Goal: Information Seeking & Learning: Learn about a topic

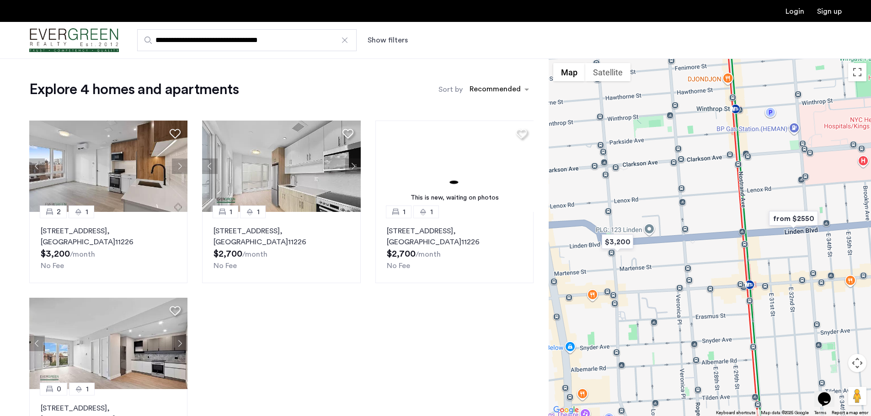
click at [345, 39] on div at bounding box center [344, 40] width 9 height 9
click at [345, 39] on input "**********" at bounding box center [246, 40] width 219 height 22
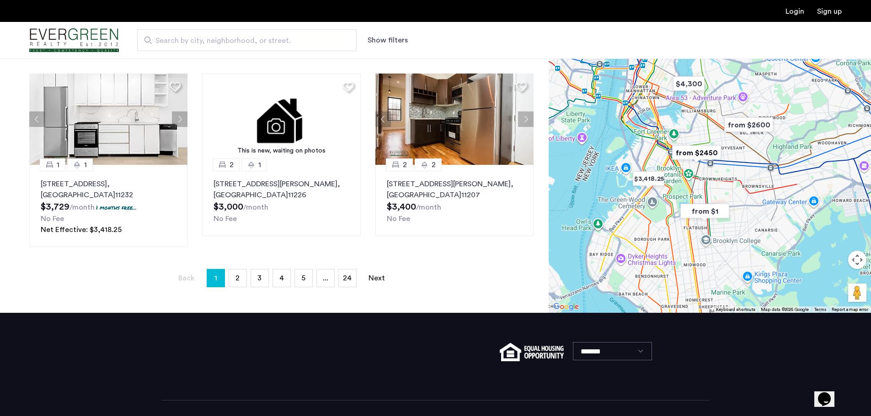
scroll to position [620, 0]
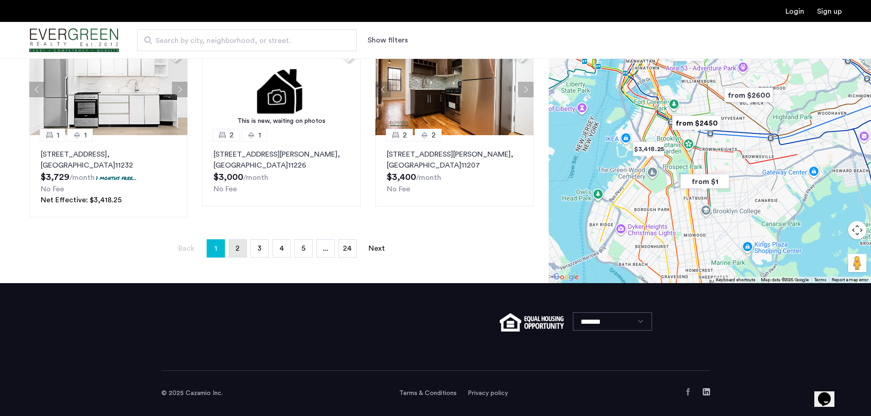
click at [235, 246] on link "page 2" at bounding box center [237, 248] width 17 height 17
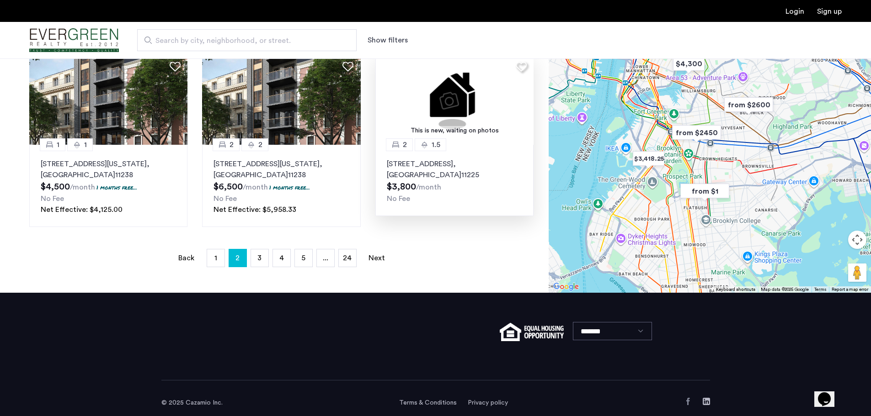
scroll to position [642, 0]
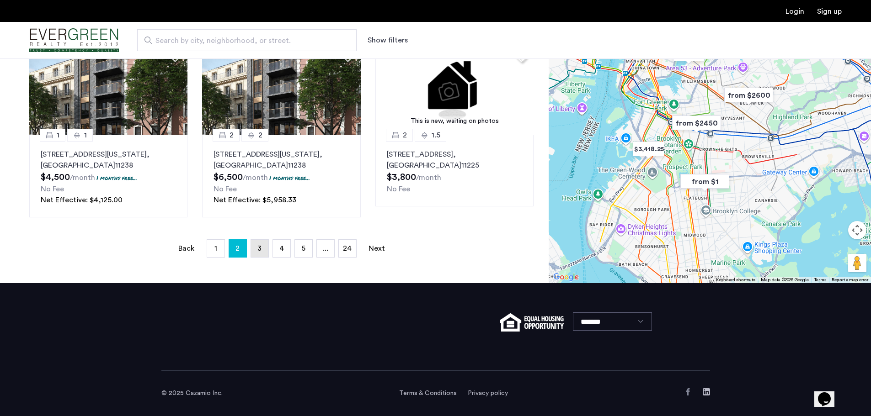
click at [258, 248] on span "3" at bounding box center [259, 248] width 4 height 7
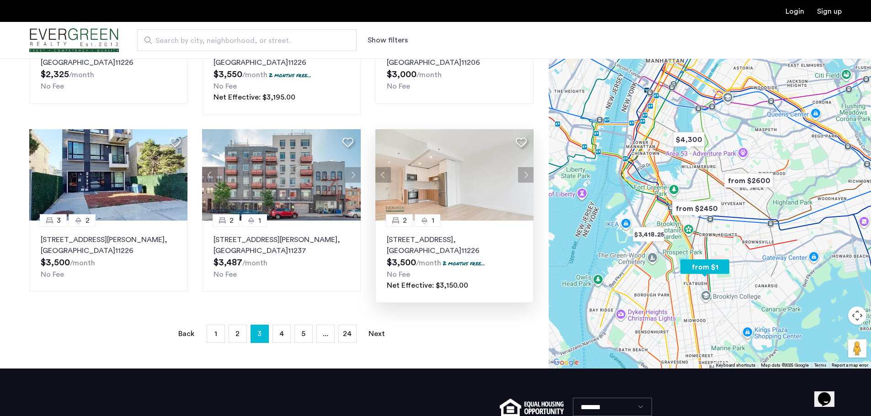
scroll to position [549, 0]
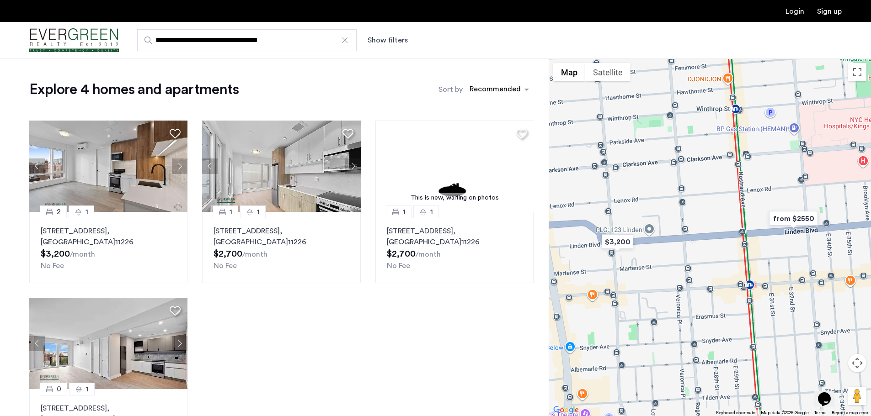
click at [345, 41] on div at bounding box center [344, 40] width 9 height 9
click at [345, 41] on input "**********" at bounding box center [246, 40] width 219 height 22
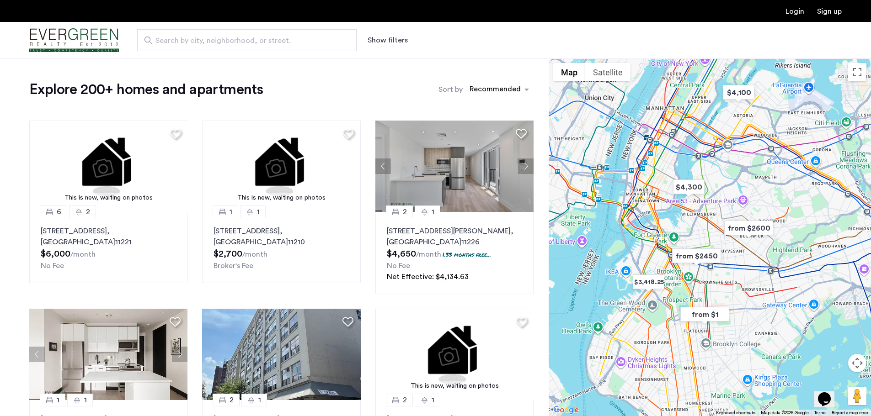
click at [296, 40] on span "Search by city, neighborhood, or street." at bounding box center [243, 40] width 176 height 11
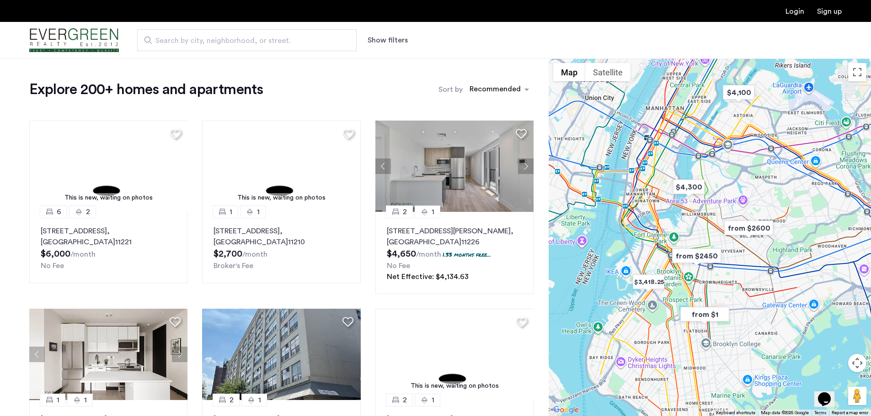
click at [296, 40] on input "Search by city, neighborhood, or street." at bounding box center [246, 40] width 219 height 22
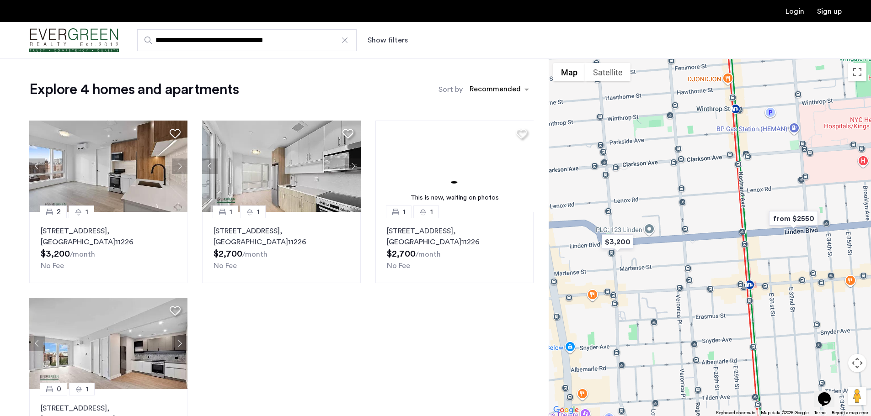
drag, startPoint x: 316, startPoint y: 41, endPoint x: 109, endPoint y: 47, distance: 206.7
click at [110, 46] on div "**********" at bounding box center [435, 40] width 871 height 37
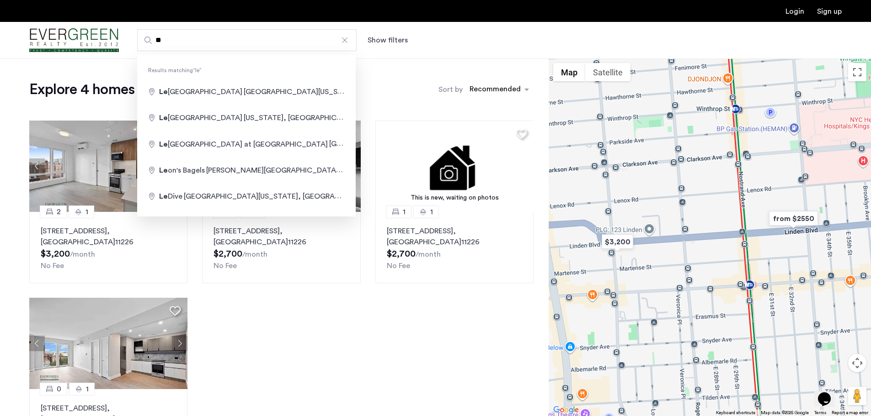
type input "*"
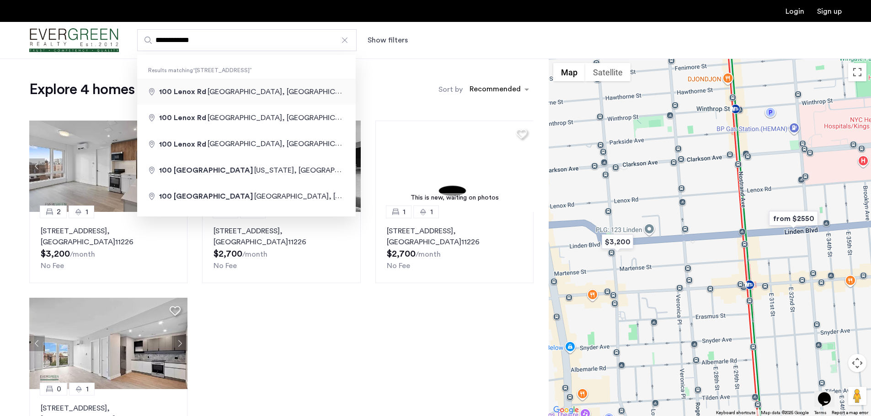
type input "**********"
drag, startPoint x: 229, startPoint y: 90, endPoint x: 244, endPoint y: 90, distance: 15.5
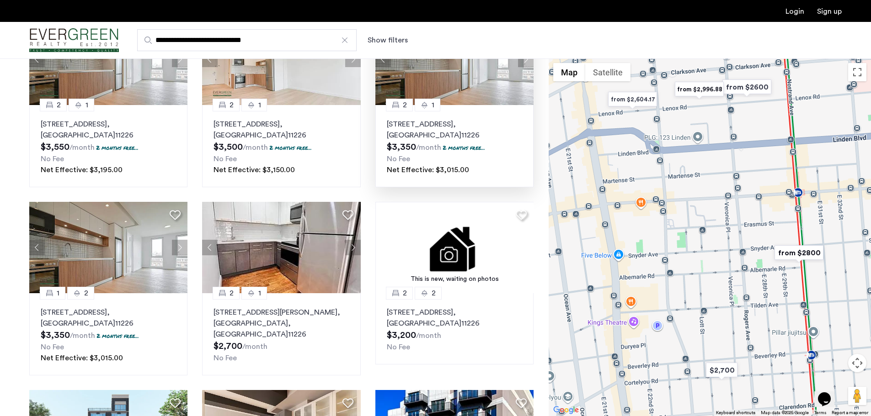
scroll to position [91, 0]
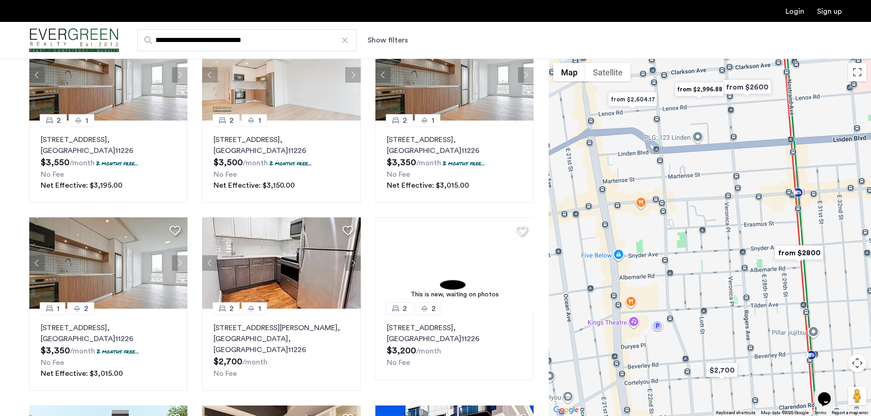
drag, startPoint x: 271, startPoint y: 41, endPoint x: 152, endPoint y: 32, distance: 119.1
click at [152, 32] on input "**********" at bounding box center [246, 40] width 219 height 22
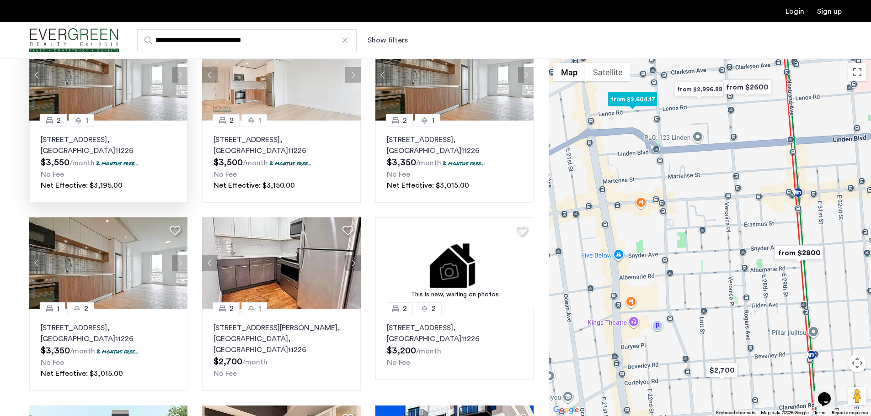
click at [152, 83] on img at bounding box center [108, 74] width 159 height 91
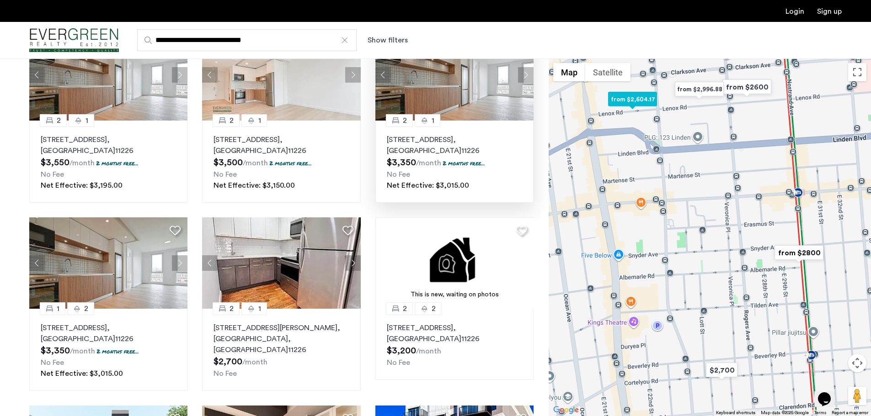
click at [474, 91] on img at bounding box center [454, 74] width 159 height 91
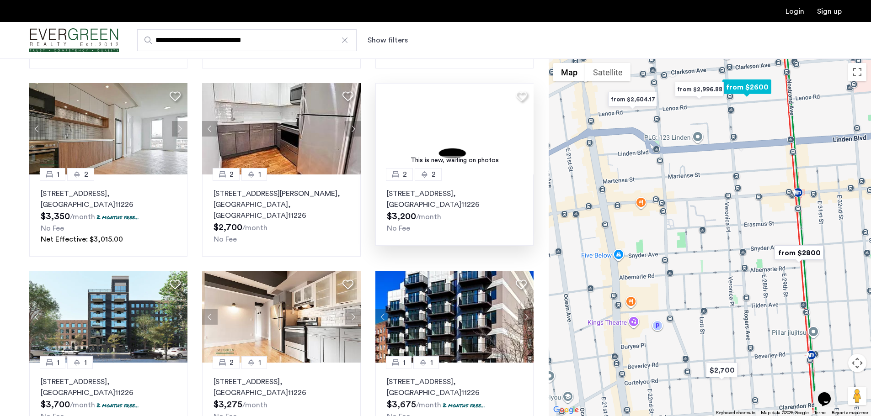
scroll to position [229, 0]
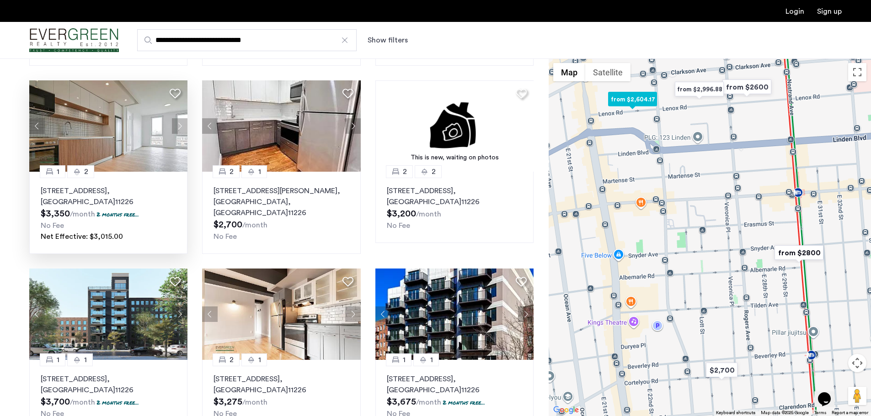
click at [127, 148] on img at bounding box center [108, 125] width 159 height 91
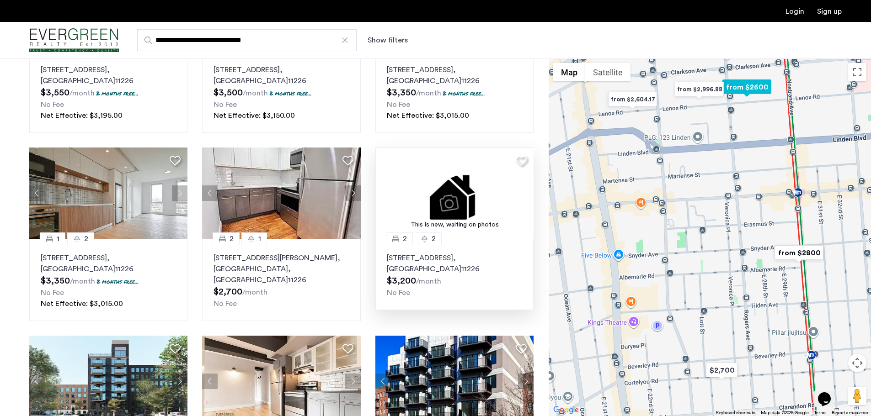
scroll to position [0, 0]
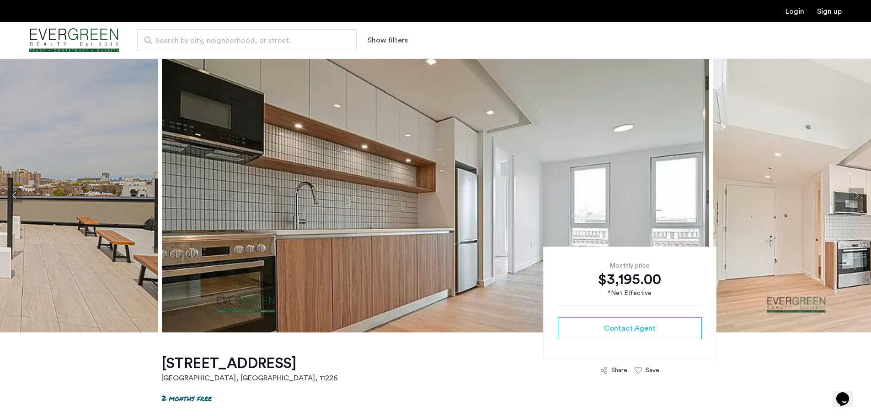
click at [851, 192] on button "Next apartment" at bounding box center [856, 196] width 16 height 16
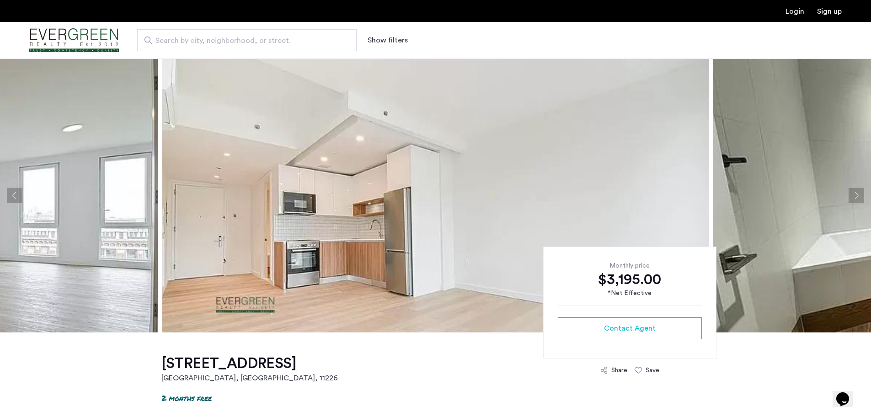
click at [851, 192] on button "Next apartment" at bounding box center [856, 196] width 16 height 16
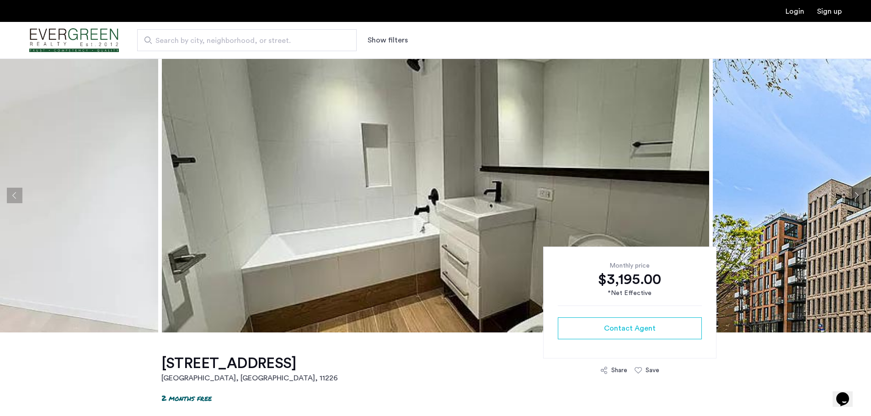
click at [851, 192] on button "Next apartment" at bounding box center [856, 196] width 16 height 16
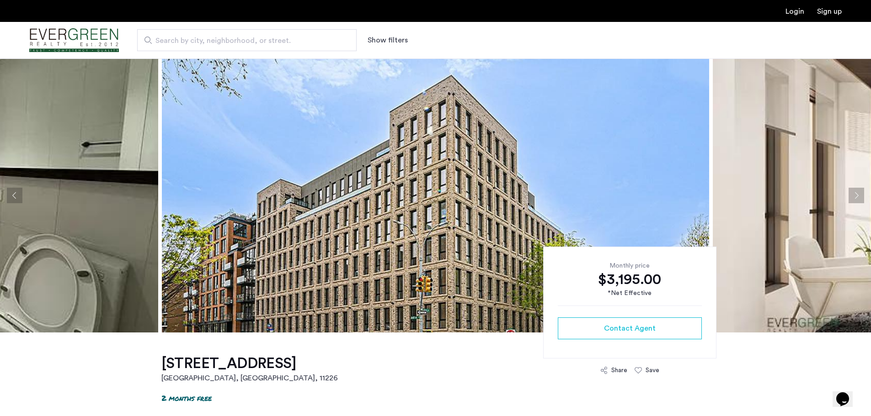
click at [851, 192] on button "Next apartment" at bounding box center [856, 196] width 16 height 16
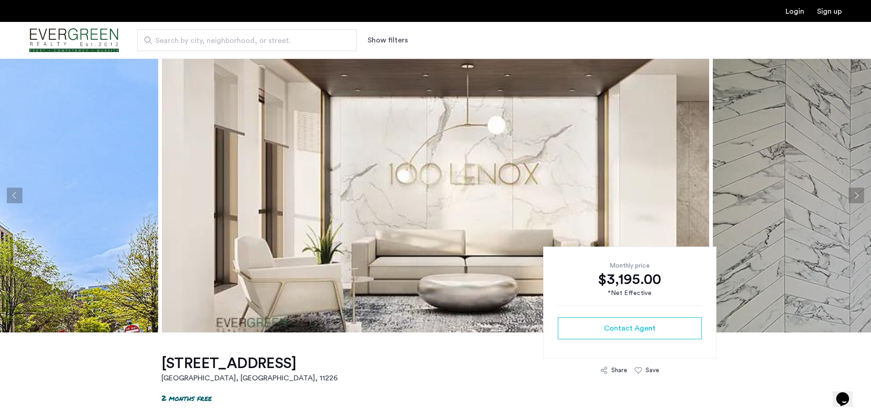
click at [851, 192] on button "Next apartment" at bounding box center [856, 196] width 16 height 16
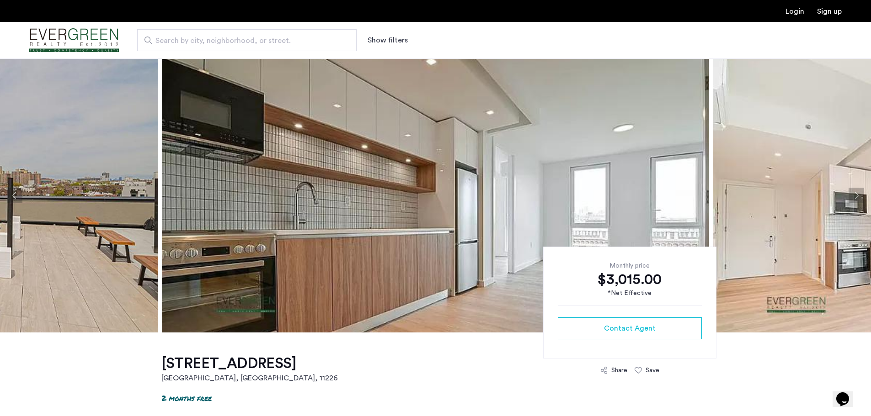
click at [855, 196] on button "Next apartment" at bounding box center [856, 196] width 16 height 16
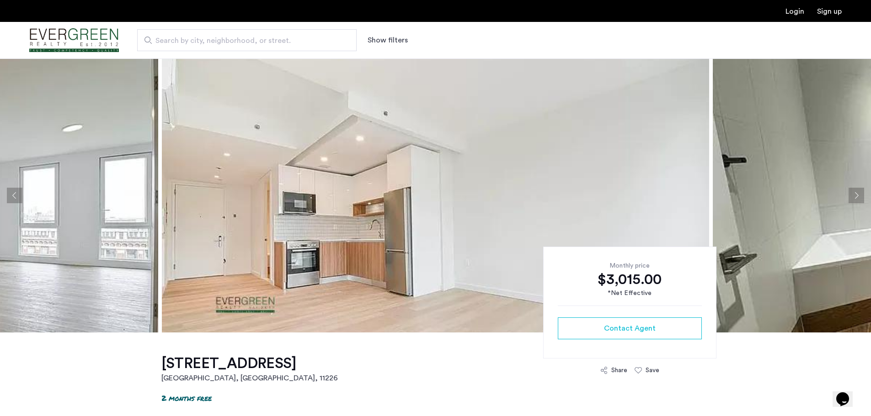
click at [855, 196] on button "Next apartment" at bounding box center [856, 196] width 16 height 16
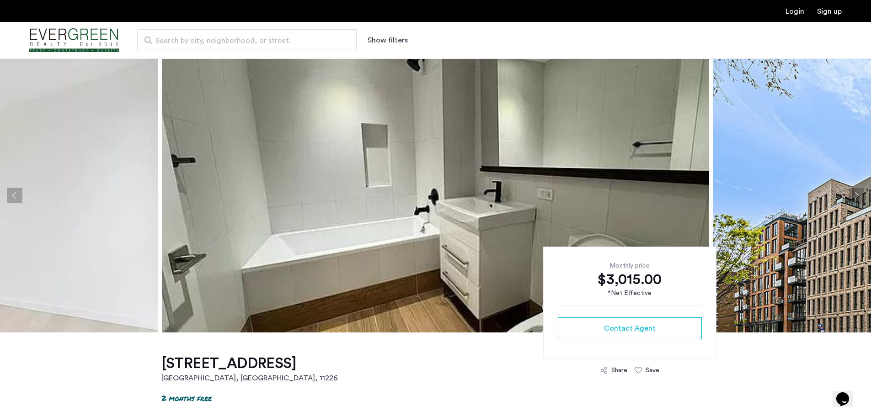
click at [855, 195] on button "Next apartment" at bounding box center [856, 196] width 16 height 16
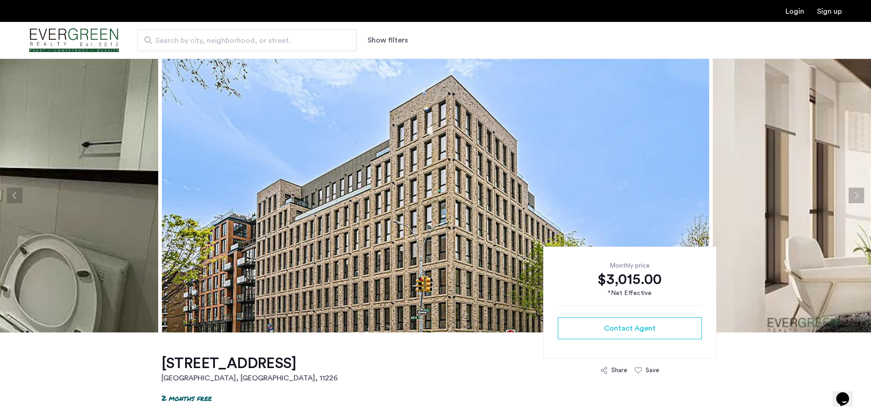
click at [855, 196] on button "Next apartment" at bounding box center [856, 196] width 16 height 16
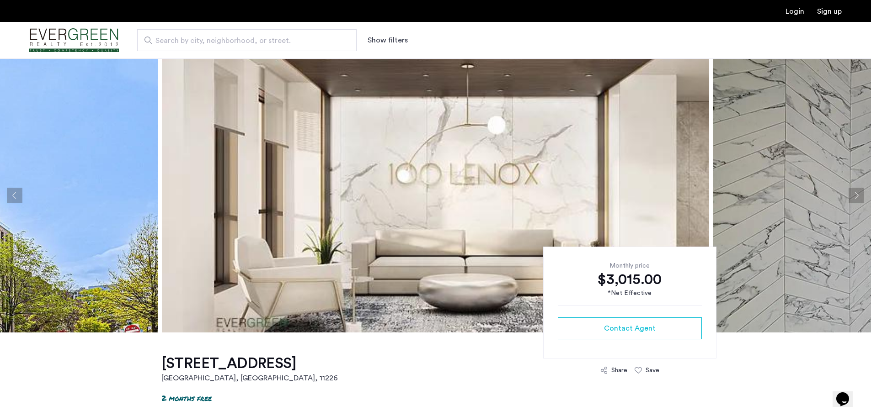
click at [855, 196] on button "Next apartment" at bounding box center [856, 196] width 16 height 16
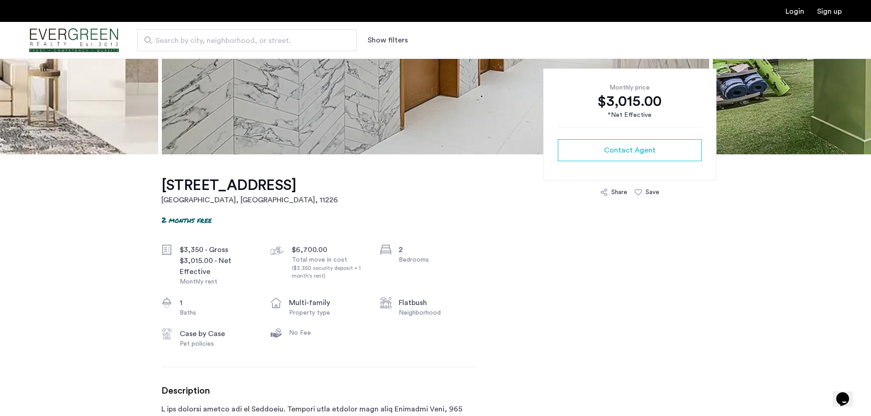
scroll to position [183, 0]
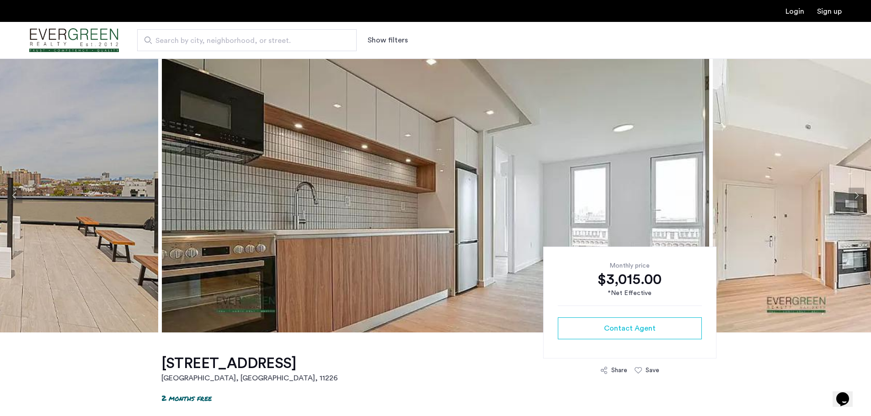
click at [854, 195] on button "Next apartment" at bounding box center [856, 196] width 16 height 16
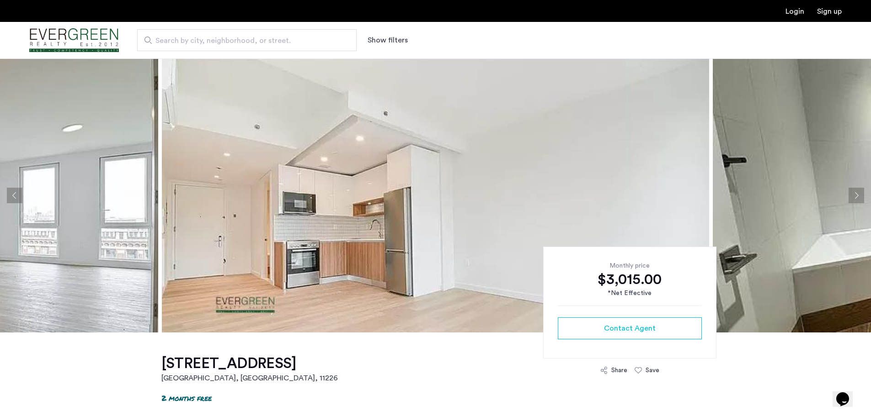
click at [854, 195] on button "Next apartment" at bounding box center [856, 196] width 16 height 16
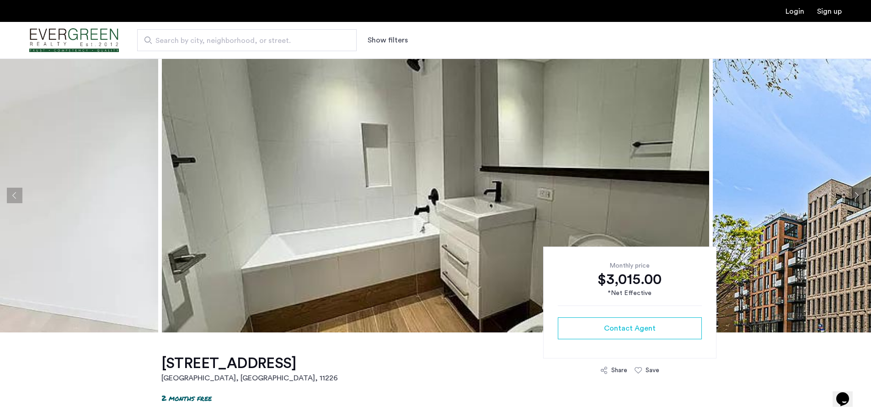
click at [854, 195] on button "Next apartment" at bounding box center [856, 196] width 16 height 16
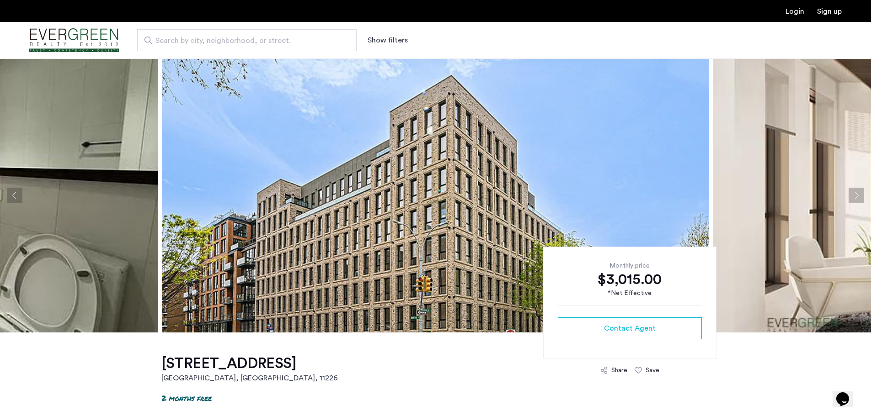
click at [854, 195] on button "Next apartment" at bounding box center [856, 196] width 16 height 16
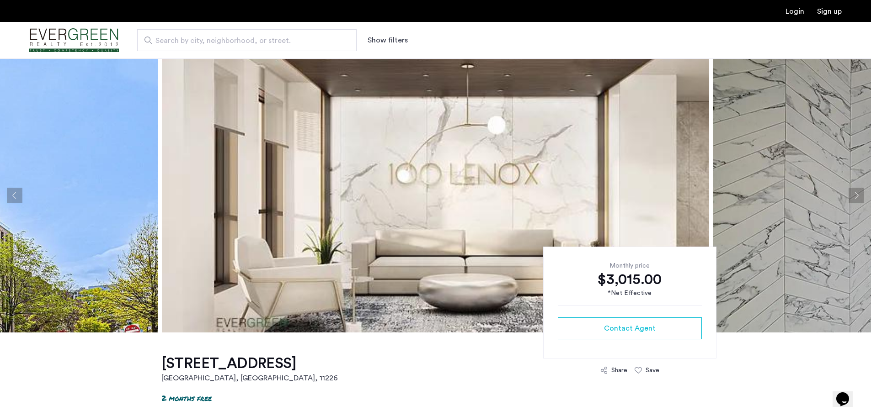
click at [854, 195] on button "Next apartment" at bounding box center [856, 196] width 16 height 16
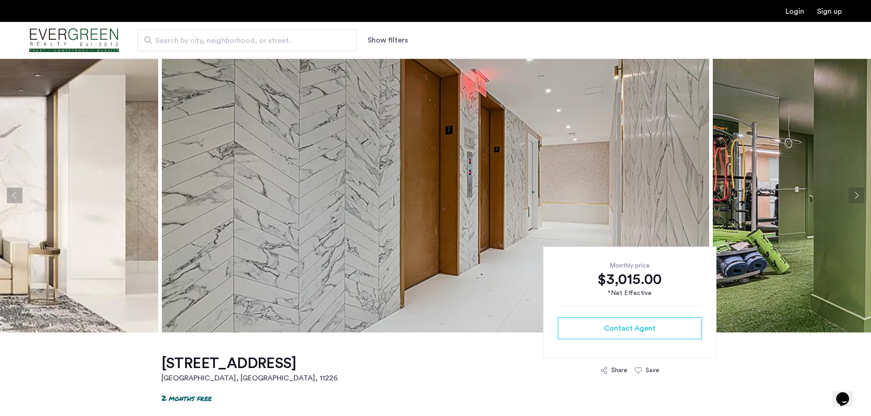
click at [854, 195] on button "Next apartment" at bounding box center [856, 196] width 16 height 16
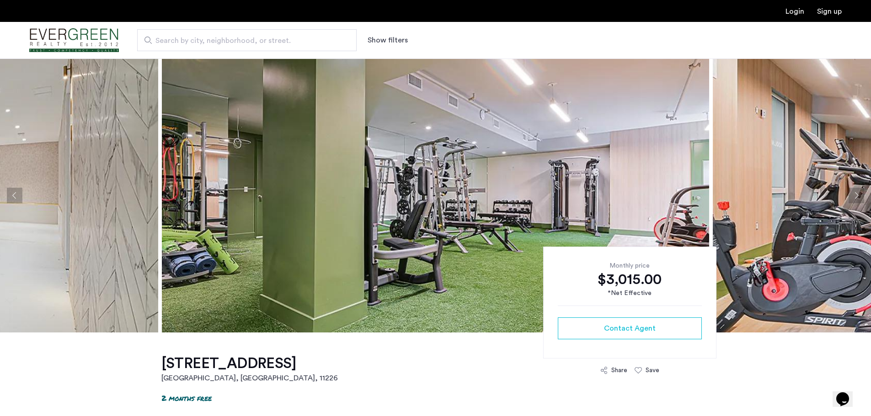
click at [854, 195] on button "Next apartment" at bounding box center [856, 196] width 16 height 16
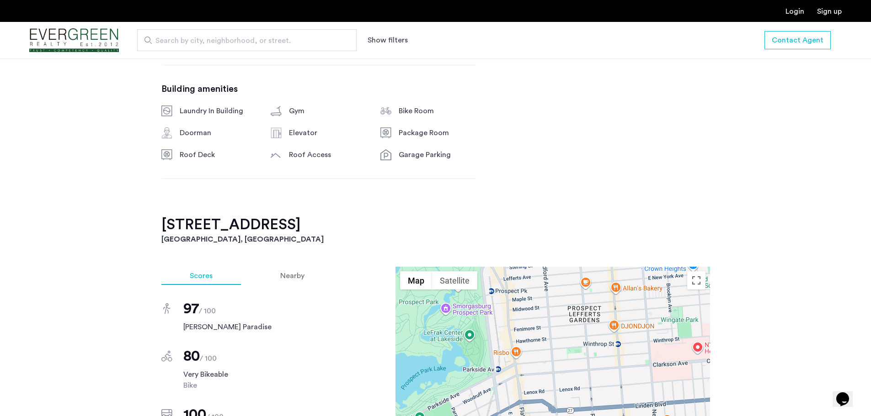
scroll to position [731, 0]
